Goal: Obtain resource: Download file/media

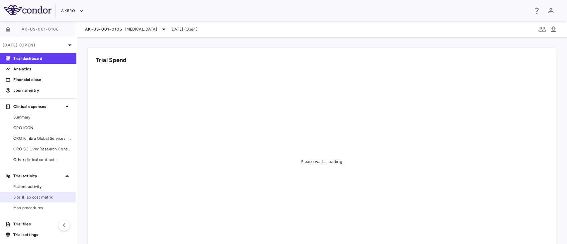
click at [46, 196] on span "Site & lab cost matrix" at bounding box center [42, 197] width 58 height 6
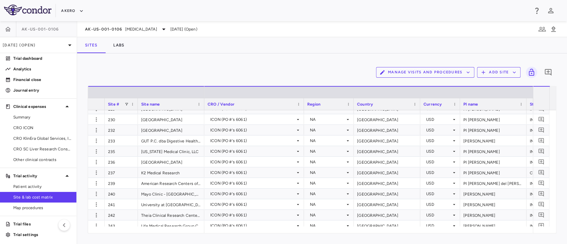
scroll to position [655, 0]
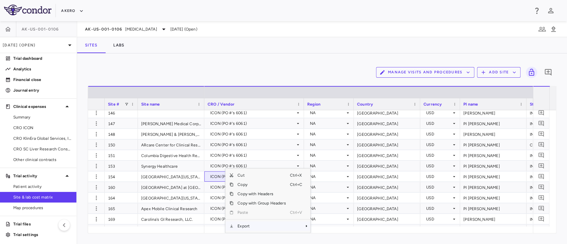
click at [245, 230] on span "Export" at bounding box center [262, 226] width 56 height 9
click at [322, 224] on span "Excel Export" at bounding box center [332, 226] width 31 height 9
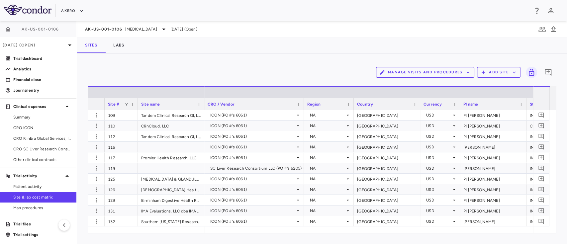
scroll to position [0, 0]
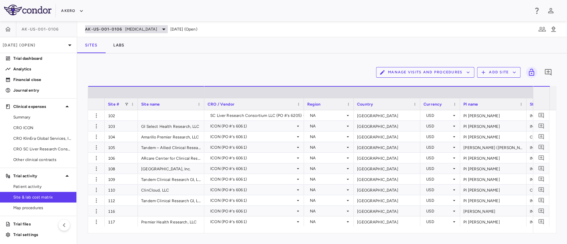
click at [157, 31] on span "[MEDICAL_DATA]" at bounding box center [141, 29] width 32 height 6
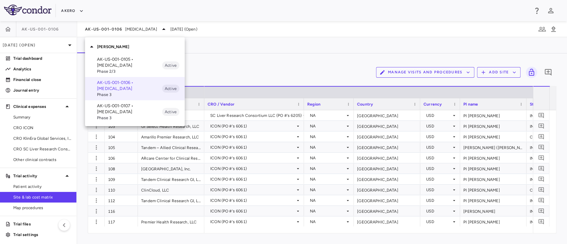
click at [116, 111] on p "AK-US-001-0107 • Nonalcoholic Steatohepatitis" at bounding box center [129, 109] width 65 height 12
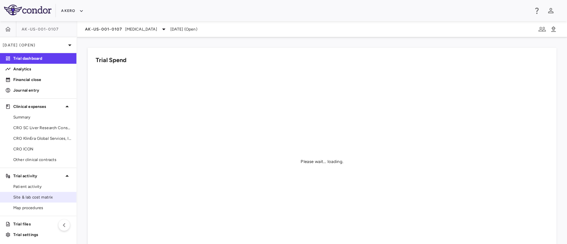
click at [28, 197] on span "Site & lab cost matrix" at bounding box center [42, 197] width 58 height 6
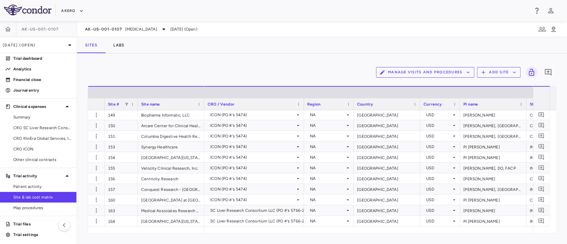
scroll to position [461, 0]
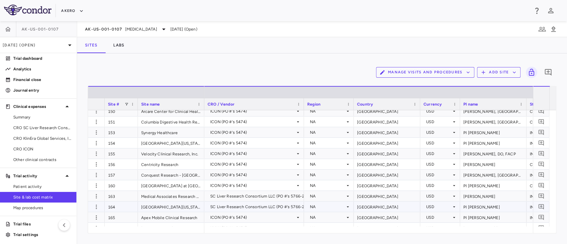
click at [288, 207] on div "SC Liver Research Consortium LLC (PO #'s 5766-2)" at bounding box center [257, 207] width 95 height 11
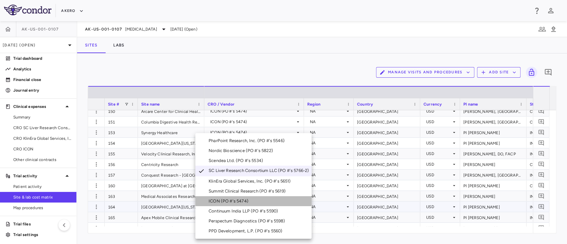
click at [243, 203] on div "ICON (PO #'s 5474)" at bounding box center [230, 201] width 43 height 6
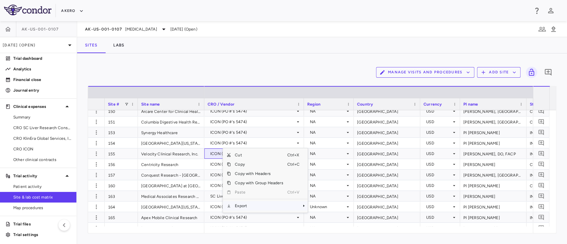
click at [238, 206] on span "Export" at bounding box center [259, 205] width 56 height 9
click at [320, 219] on span "Excel Export" at bounding box center [329, 217] width 31 height 9
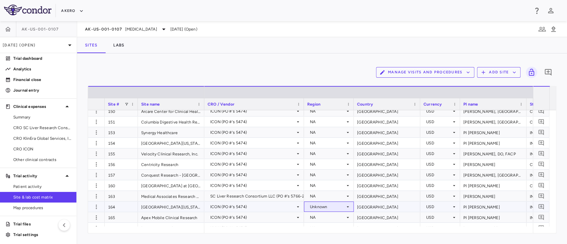
click at [325, 209] on div "Unknown" at bounding box center [327, 207] width 35 height 11
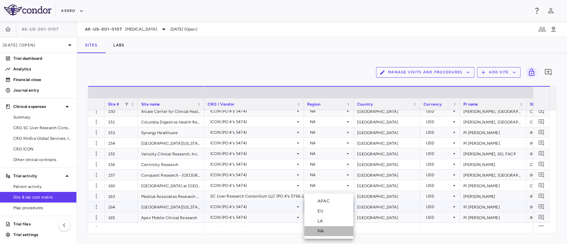
click at [323, 230] on div "NA" at bounding box center [322, 231] width 9 height 6
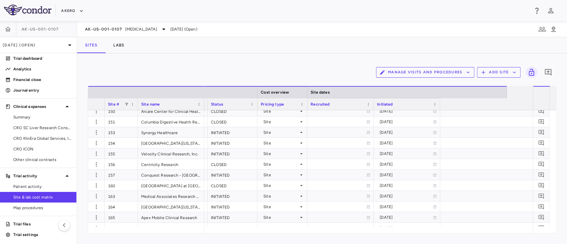
scroll to position [0, 0]
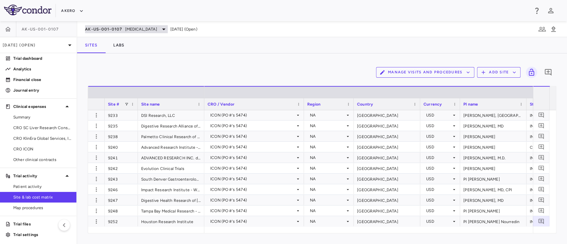
click at [144, 29] on span "[MEDICAL_DATA]" at bounding box center [141, 29] width 32 height 6
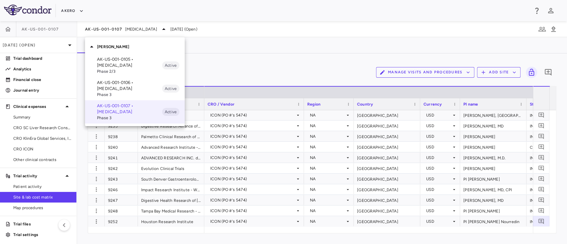
click at [120, 81] on p "AK-US-001-0106 • Nonalcoholic Steatohepatitis" at bounding box center [129, 86] width 65 height 12
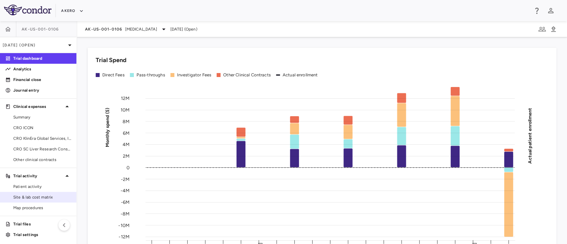
click at [24, 198] on span "Site & lab cost matrix" at bounding box center [42, 197] width 58 height 6
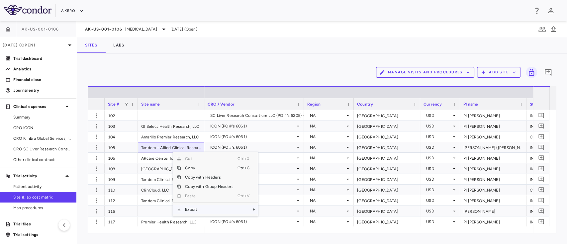
click at [195, 210] on span "Export" at bounding box center [209, 209] width 56 height 9
click at [284, 222] on span "Excel Export" at bounding box center [279, 221] width 31 height 9
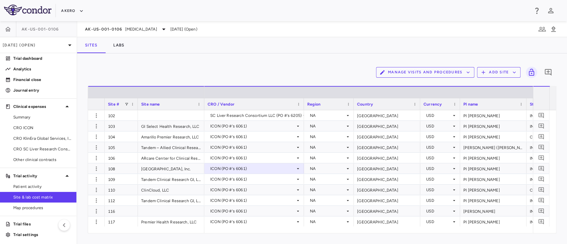
click at [295, 49] on div "Sites Labs" at bounding box center [322, 45] width 490 height 16
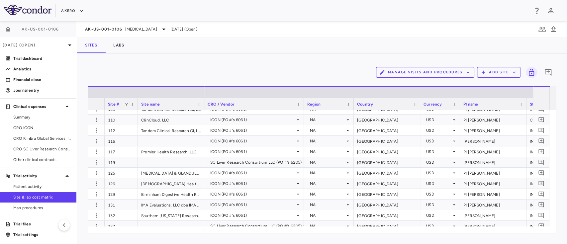
scroll to position [104, 0]
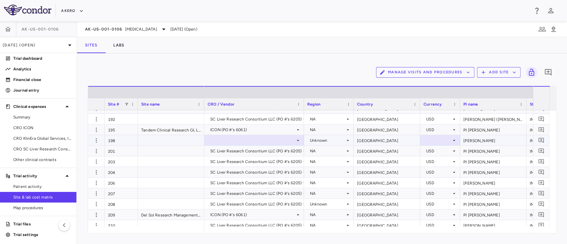
click at [453, 141] on icon at bounding box center [454, 140] width 5 height 5
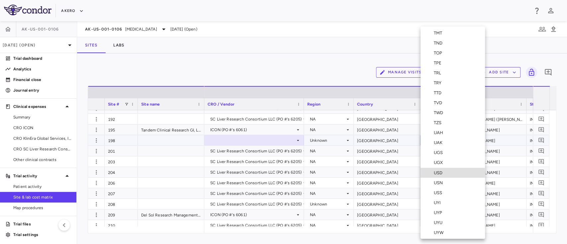
click at [435, 171] on div "USD" at bounding box center [439, 173] width 11 height 6
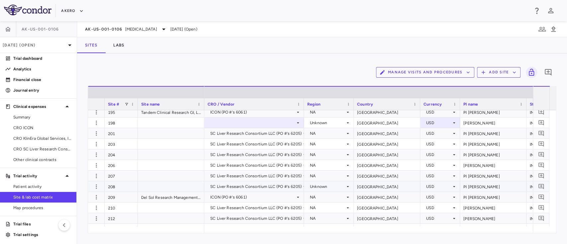
click at [332, 186] on div "Unknown" at bounding box center [327, 186] width 35 height 11
click at [326, 186] on div "Unknown" at bounding box center [327, 186] width 35 height 11
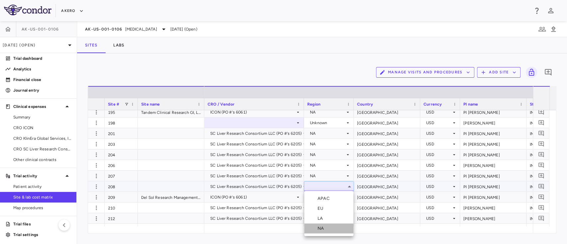
click at [322, 227] on div "NA" at bounding box center [322, 229] width 9 height 6
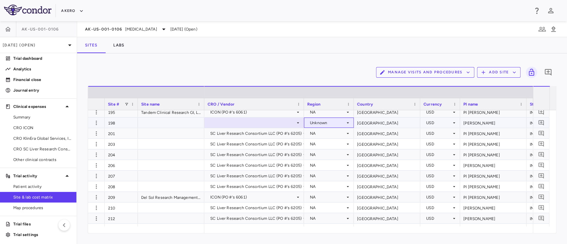
click at [330, 122] on div "Unknown" at bounding box center [327, 123] width 35 height 11
click at [330, 123] on div at bounding box center [283, 122] width 567 height 244
click at [330, 123] on div "Unknown" at bounding box center [327, 123] width 35 height 11
click at [330, 123] on div at bounding box center [283, 122] width 567 height 244
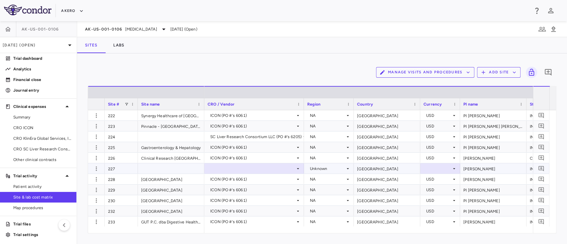
click at [433, 166] on div at bounding box center [440, 169] width 33 height 10
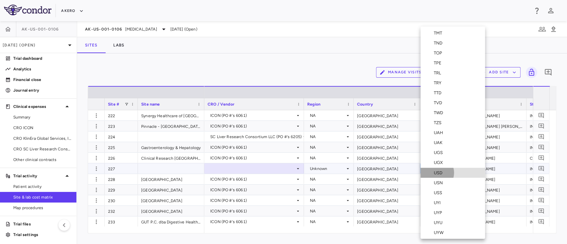
click at [435, 172] on div "USD" at bounding box center [439, 173] width 11 height 6
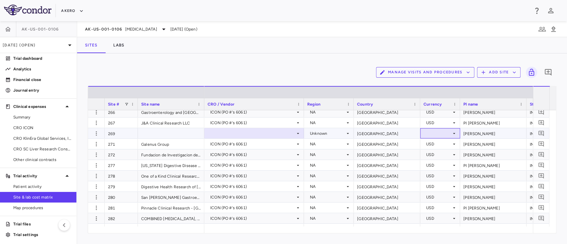
click at [440, 133] on div at bounding box center [440, 134] width 33 height 10
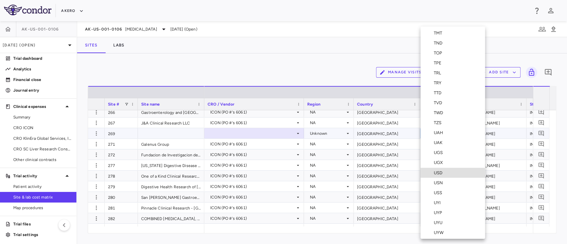
click at [441, 171] on div "USD" at bounding box center [439, 173] width 11 height 6
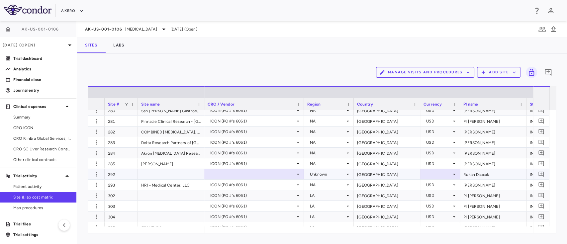
click at [436, 175] on div at bounding box center [440, 174] width 33 height 10
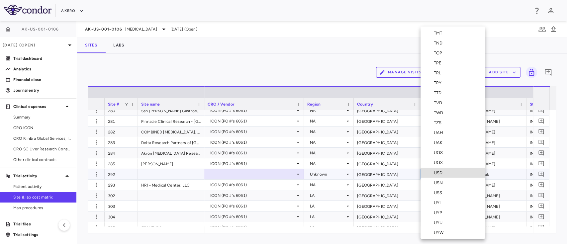
click at [434, 173] on div "USD" at bounding box center [439, 173] width 11 height 6
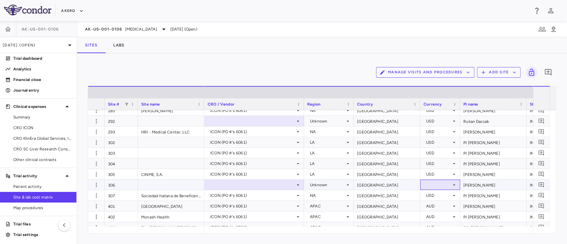
click at [432, 182] on div at bounding box center [440, 185] width 33 height 10
click at [430, 186] on div at bounding box center [440, 185] width 33 height 10
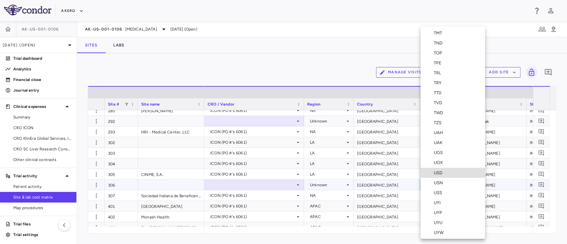
click at [444, 171] on div "USD" at bounding box center [439, 173] width 11 height 6
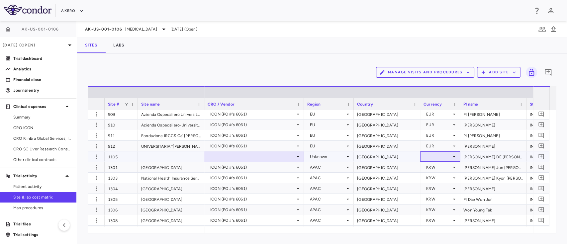
click at [442, 156] on div at bounding box center [440, 157] width 33 height 10
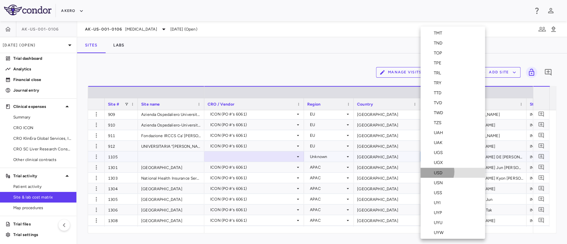
click at [434, 171] on div "USD" at bounding box center [439, 173] width 11 height 6
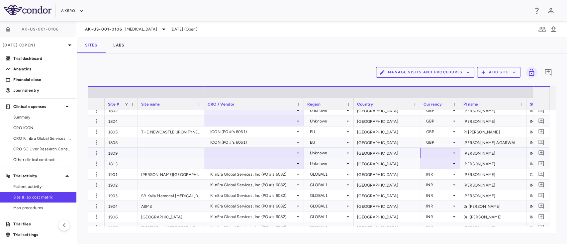
click at [431, 154] on div at bounding box center [440, 153] width 33 height 10
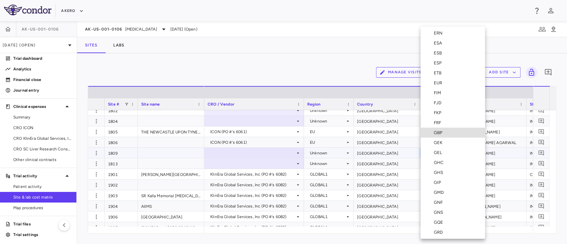
click at [449, 131] on li "GBP" at bounding box center [453, 133] width 64 height 10
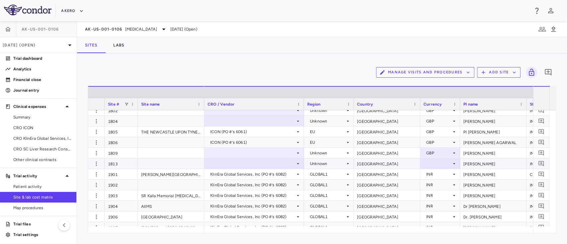
click at [431, 163] on div at bounding box center [440, 164] width 33 height 10
click at [438, 165] on div at bounding box center [440, 164] width 33 height 10
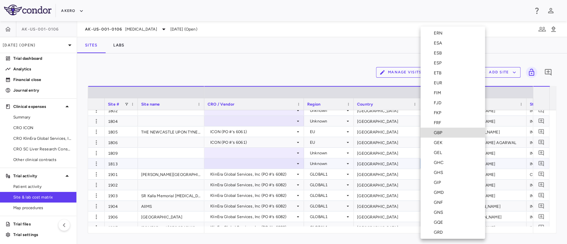
click at [441, 132] on div "GBP" at bounding box center [439, 133] width 11 height 6
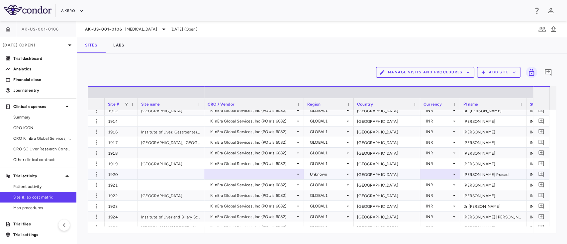
click at [433, 172] on div at bounding box center [440, 174] width 33 height 10
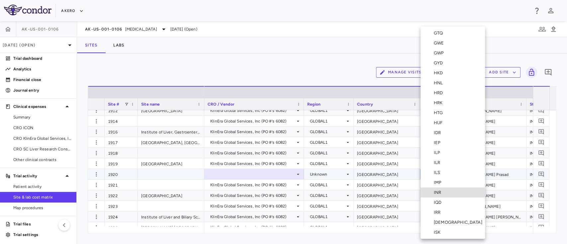
click at [436, 190] on div "INR" at bounding box center [439, 193] width 10 height 6
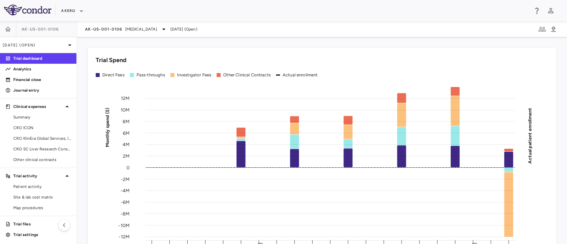
scroll to position [1, 0]
click at [27, 197] on span "Site & lab cost matrix" at bounding box center [42, 196] width 58 height 6
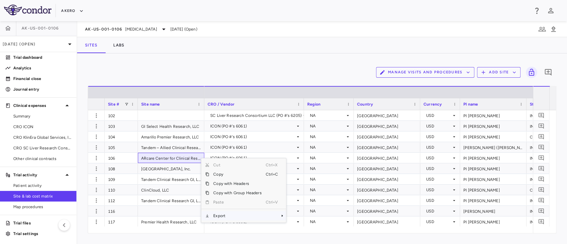
click at [231, 214] on span "Export" at bounding box center [237, 215] width 56 height 9
click at [305, 226] on span "Excel Export" at bounding box center [308, 226] width 31 height 9
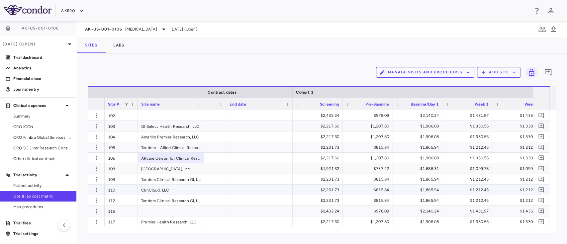
click at [272, 187] on div at bounding box center [259, 190] width 66 height 10
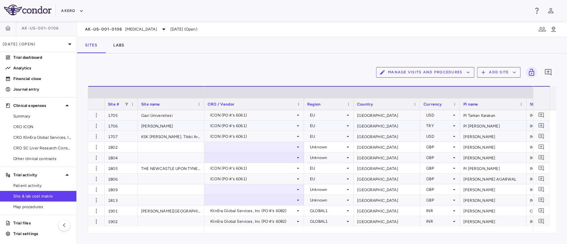
click at [444, 125] on div "TRY" at bounding box center [438, 126] width 25 height 11
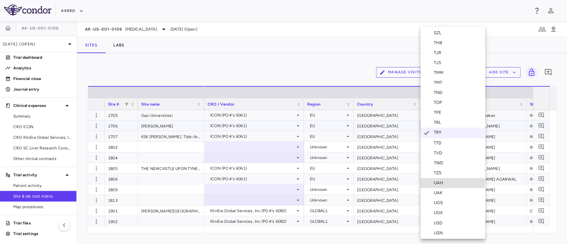
click at [436, 222] on div "USD" at bounding box center [439, 223] width 11 height 6
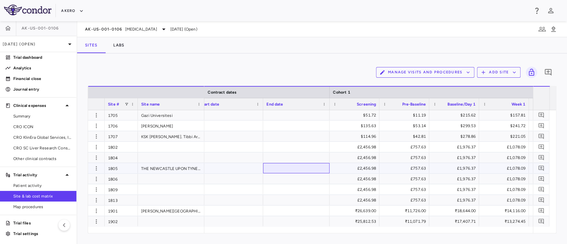
click at [314, 167] on div at bounding box center [296, 168] width 66 height 10
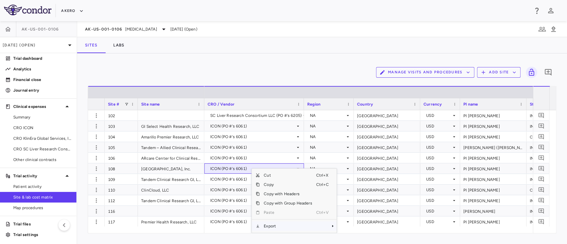
click at [277, 225] on span "Export" at bounding box center [288, 226] width 56 height 9
click at [352, 225] on span "Excel Export" at bounding box center [358, 226] width 31 height 9
